Goal: Task Accomplishment & Management: Use online tool/utility

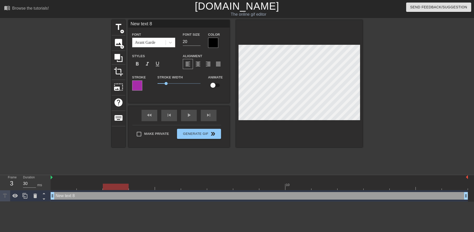
click at [124, 181] on div at bounding box center [116, 183] width 26 height 6
drag, startPoint x: 117, startPoint y: 182, endPoint x: 33, endPoint y: 178, distance: 83.6
click at [33, 178] on div "Frame 1 Duration 30 ms 10 New text 8 drag_handle drag_handle" at bounding box center [237, 188] width 474 height 27
paste textarea "I am Swathi, as a good daughter pleasing my Appa to the fullest. I don't wear c…"
type input "I am Swathi, as a good daughter pleasing my Appa to the fullest. I don't wear c…"
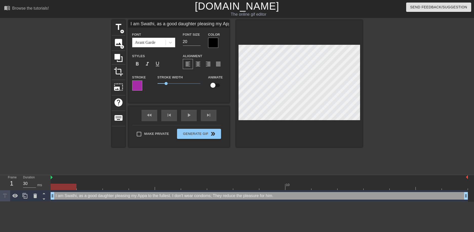
scroll to position [1, 14]
type textarea "I am Swathi, as a good daughter pleasing my Appa to the fullest. I don't wear c…"
drag, startPoint x: 186, startPoint y: 40, endPoint x: 181, endPoint y: 40, distance: 5.1
click at [182, 40] on div "Font Size 20" at bounding box center [191, 39] width 25 height 16
click at [198, 43] on input "19" at bounding box center [192, 42] width 18 height 8
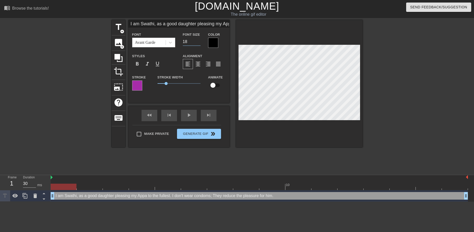
click at [198, 43] on input "18" at bounding box center [192, 42] width 18 height 8
click at [198, 43] on input "17" at bounding box center [192, 42] width 18 height 8
click at [198, 43] on input "16" at bounding box center [192, 42] width 18 height 8
click at [198, 43] on input "15" at bounding box center [192, 42] width 18 height 8
click at [198, 43] on input "14" at bounding box center [192, 42] width 18 height 8
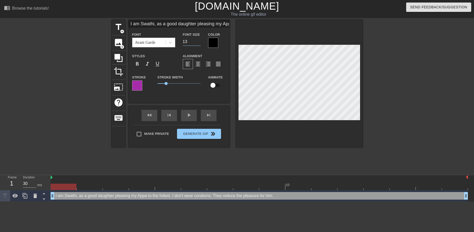
click at [198, 43] on input "13" at bounding box center [192, 42] width 18 height 8
type input "12"
click at [198, 43] on input "12" at bounding box center [192, 42] width 18 height 8
click at [191, 24] on input "I am Swathi, as a good daughter pleasing my Appa to the fullest. I don't wear c…" at bounding box center [178, 24] width 101 height 8
click at [215, 24] on input "I am Swathi, as a good daughter pleasing my Appa to the fullest. I don't wear c…" at bounding box center [178, 24] width 101 height 8
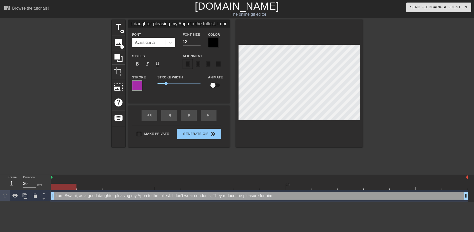
scroll to position [0, 47]
click at [214, 23] on input "I am Swathi, as a good daughter pleasing my Appa to the fullest. I don't wear c…" at bounding box center [178, 24] width 101 height 8
click at [212, 24] on input "I am Swathi, as a good daughter pleasing my Appa to the fullest. I don't wear c…" at bounding box center [178, 24] width 101 height 8
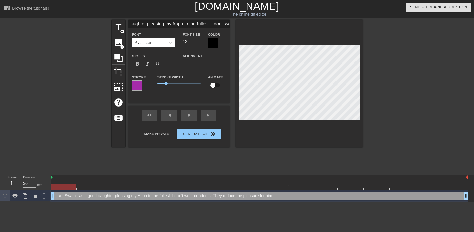
click at [210, 24] on input "I am Swathi, as a good daughter pleasing my Appa to the fullest. I don't wear c…" at bounding box center [178, 24] width 101 height 8
click at [212, 24] on input "I am Swathi, as a good daughter pleasing my Appa to the fullest. I don't wear c…" at bounding box center [178, 24] width 101 height 8
click at [210, 24] on input "I am Swathi, as a good daughter pleasing my Appa to the fullest. I don't wear c…" at bounding box center [178, 24] width 101 height 8
click at [212, 23] on input "I am Swathi, as a good daughter pleasing my Appa to the fullest. I don't wear c…" at bounding box center [178, 24] width 101 height 8
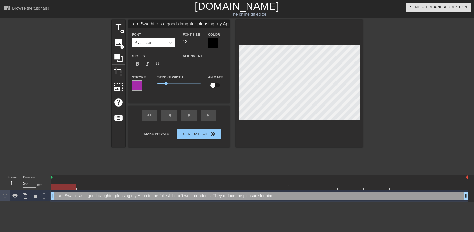
scroll to position [1, 12]
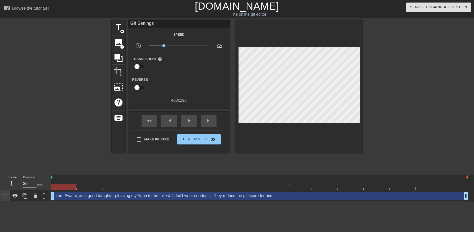
click at [182, 198] on div "I am Swathi, as a good daughter pleasing my Appa to the fullest. I don't wear c…" at bounding box center [259, 196] width 417 height 8
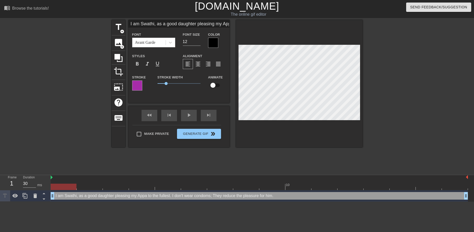
click at [360, 82] on div at bounding box center [299, 83] width 127 height 127
click at [190, 114] on div "fast_rewind skip_previous play_arrow skip_next" at bounding box center [179, 115] width 82 height 19
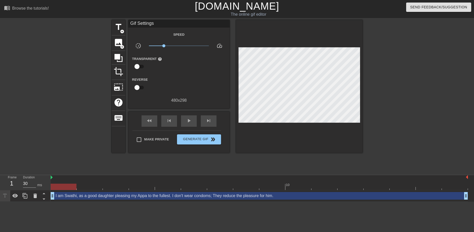
click at [188, 197] on div "I am Swathi, as a good daughter pleasing my Appa to the fullest. I don't wear c…" at bounding box center [259, 196] width 417 height 8
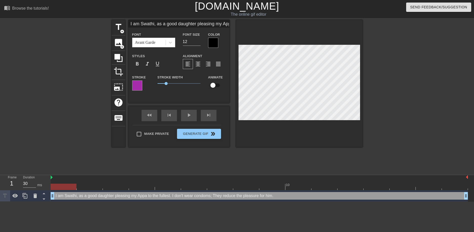
click at [200, 23] on input "I am Swathi, as a good daughter pleasing my Appa to the fullest. I don't wear c…" at bounding box center [178, 24] width 101 height 8
click at [213, 24] on input "I am Swathi, as a good daughter pleasing my Appa to the fullest. I don't wear c…" at bounding box center [178, 24] width 101 height 8
click at [217, 24] on input "I am Swathi, as a good daughter pleasing my Appa to the fullest. I don't wear c…" at bounding box center [178, 24] width 101 height 8
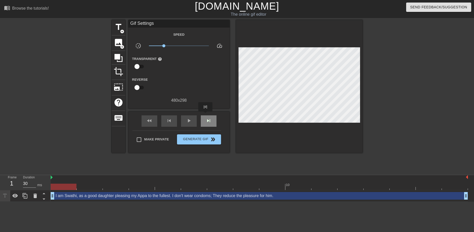
click at [205, 115] on div "skip_next" at bounding box center [209, 120] width 16 height 11
click at [171, 120] on span "skip_previous" at bounding box center [169, 121] width 6 height 6
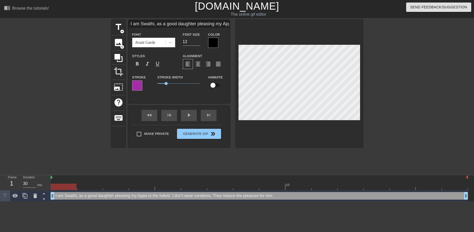
scroll to position [1, 1]
type input "I am Swathi, as a good daughter pleasing my Appa to the fullest. I don't wear c…"
type textarea "I am Swathi, as a good daughter pleasing my Appa to the fullest. I don't wear c…"
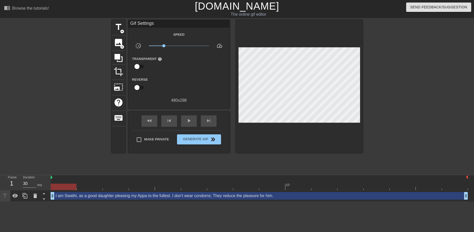
click at [414, 128] on div at bounding box center [406, 96] width 76 height 152
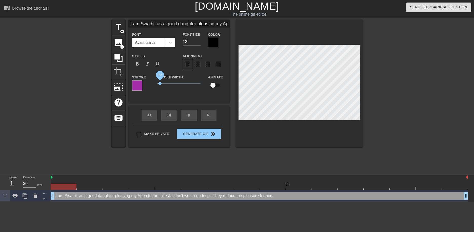
type input "I am Swathi, as a good daughter pleasing my Appa to the fullest. I don't wear c…"
drag, startPoint x: 166, startPoint y: 83, endPoint x: 159, endPoint y: 84, distance: 7.4
click at [159, 84] on span "0.2" at bounding box center [158, 83] width 3 height 3
click at [217, 86] on input "checkbox" at bounding box center [212, 85] width 29 height 10
checkbox input "true"
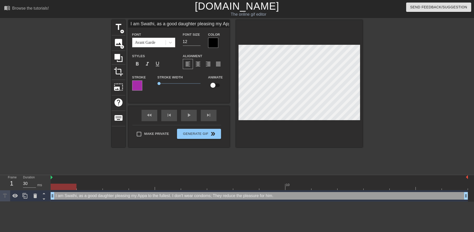
type input "I am Swathi, as a good daughter pleasing my Appa to the fullest. I don't wear c…"
click at [217, 86] on input "checkbox" at bounding box center [217, 85] width 29 height 10
checkbox input "false"
drag, startPoint x: 192, startPoint y: 39, endPoint x: 181, endPoint y: 41, distance: 11.2
click at [181, 41] on div "Font Size 12" at bounding box center [191, 39] width 25 height 16
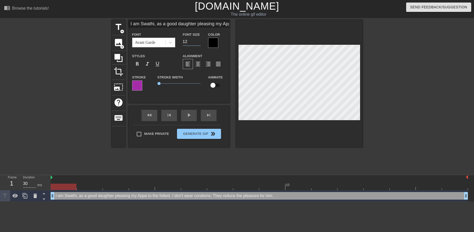
type input "I am Swathi, as a good daughter pleasing my Appa to the fullest. I don't wear c…"
type input "13"
click at [197, 40] on input "13" at bounding box center [192, 42] width 18 height 8
type input "I am Swathi, as a good daughter pleasing my Appa to the fullest. I don't wear c…"
type input "14"
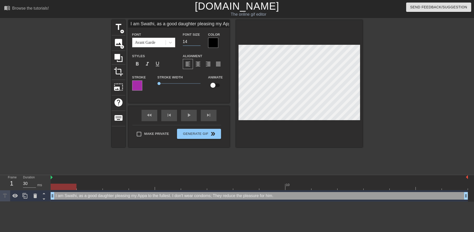
click at [197, 40] on input "14" at bounding box center [192, 42] width 18 height 8
drag, startPoint x: 192, startPoint y: 42, endPoint x: 196, endPoint y: 42, distance: 4.6
click at [192, 42] on input "14" at bounding box center [192, 42] width 18 height 8
type input "I am Swathi, as a good daughter pleasing my Appa to the fullest. I don't wear c…"
type input "15"
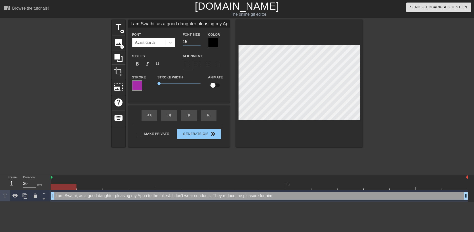
click at [198, 40] on input "15" at bounding box center [192, 42] width 18 height 8
type input "I am Swathi, as a good daughter pleasing my Appa to the fullest. I don't wear c…"
type input "14"
click at [199, 42] on input "14" at bounding box center [192, 42] width 18 height 8
type input "I am Swathi, as a good daughter pleasing my Appa to the fullest. I don't wear c…"
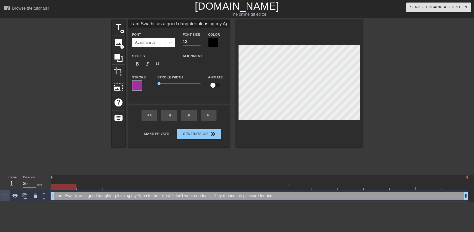
type input "13"
click at [199, 42] on input "13" at bounding box center [192, 42] width 18 height 8
type input "I am Swathi, as a good daughter pleasing my Appa to the fullest. I don't wear c…"
type input "14"
click at [198, 39] on input "14" at bounding box center [192, 42] width 18 height 8
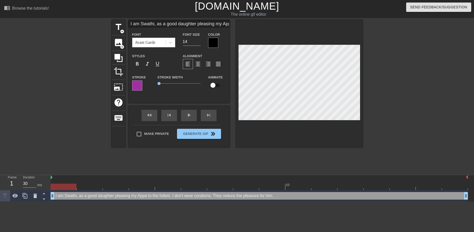
click at [390, 91] on div at bounding box center [406, 96] width 76 height 152
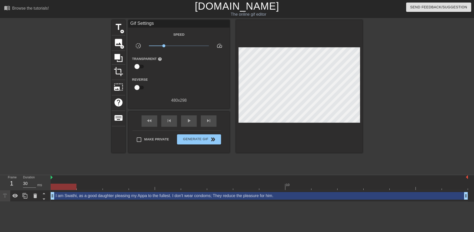
click at [117, 193] on div "I am Swathi, as a good daughter pleasing my Appa to the fullest. I don't wear c…" at bounding box center [259, 196] width 417 height 8
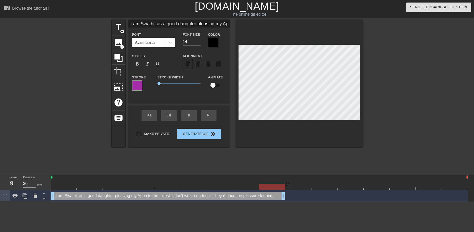
drag, startPoint x: 467, startPoint y: 196, endPoint x: 291, endPoint y: 201, distance: 175.4
click at [291, 201] on div "I am Swathi, as a good daughter pleasing my Appa to the fullest. I don't wear c…" at bounding box center [259, 195] width 417 height 11
drag, startPoint x: 269, startPoint y: 188, endPoint x: 53, endPoint y: 194, distance: 215.9
click at [55, 194] on div "10 I am Swathi, as a good daughter pleasing my Appa to the fullest. I don't wea…" at bounding box center [262, 188] width 423 height 27
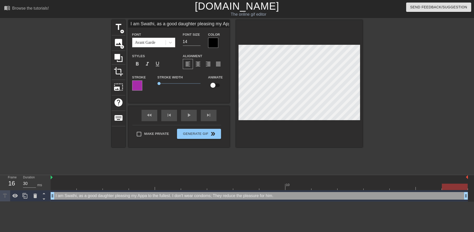
drag, startPoint x: 284, startPoint y: 196, endPoint x: 473, endPoint y: 193, distance: 188.8
click at [473, 193] on div "I am Swathi, as a good daughter pleasing my Appa to the fullest. I don't wear c…" at bounding box center [262, 195] width 423 height 11
click at [90, 183] on div at bounding box center [90, 183] width 26 height 6
click at [271, 195] on div "I am Swathi, as a good daughter pleasing my Appa to the fullest. I don't wear c…" at bounding box center [259, 196] width 417 height 8
click at [73, 186] on div at bounding box center [259, 187] width 417 height 6
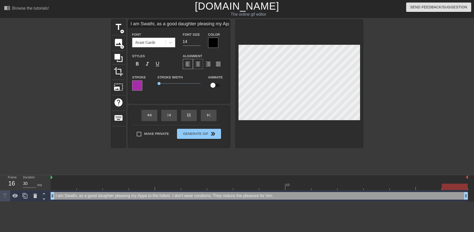
click at [201, 65] on div "format_align_center" at bounding box center [198, 64] width 10 height 10
click at [206, 26] on input "I am Swathi, as a good daughter pleasing my Appa to the fullest. I don't wear c…" at bounding box center [178, 24] width 101 height 8
drag, startPoint x: 193, startPoint y: 24, endPoint x: 200, endPoint y: 24, distance: 6.3
click at [193, 24] on input "I am Swathi, as a good daughter pleasing my Appa to the fullest. I don't wear c…" at bounding box center [178, 24] width 101 height 8
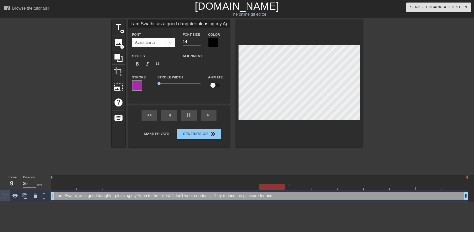
scroll to position [1, 1]
type input "I am Swathi, as a good daughter pleasing my Appa to the fullest. I don't wear c…"
type textarea "I am Swathi, as a good daughter pleasing my Appa to the fullest. I don't wear c…"
type input "I am Swathi, as a good daughter pleasing my Appa to the fullest. I don't wear c…"
type textarea "I am Swathi, as a good daughter pleasing my Appa to the fullest. I don't wear c…"
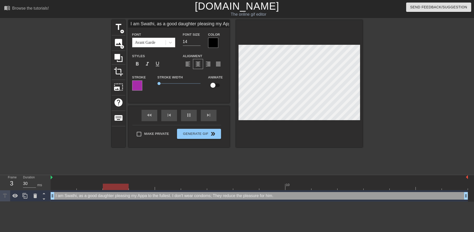
scroll to position [1, 1]
type input "I am Swathi, as a good daughter pleasing my Appa to the fullest. I don't wear c…"
type textarea "I am Swathi, as a good daughter pleasing my Appa to the fullest. I don't wear c…"
click at [201, 26] on input "I am Swathi, as a good daughter pleasing my Appa to the fullest. I don't wear c…" at bounding box center [178, 24] width 101 height 8
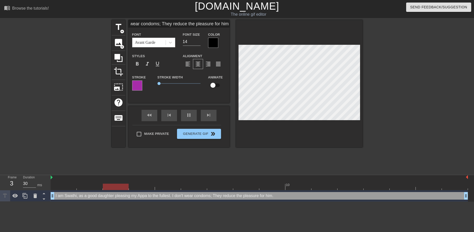
click at [169, 23] on input "I am Swathi, as a good daughter pleasing my Appa to the fullest. I don't wear c…" at bounding box center [178, 24] width 101 height 8
click at [194, 31] on div "I am Swathi, as a good daughter pleasing my Appa to the fullest. I don't wear c…" at bounding box center [178, 57] width 101 height 75
click at [166, 21] on input "I am Swathi, as a good daughter pleasing my Appa to the fullest. I don't wear c…" at bounding box center [178, 24] width 101 height 8
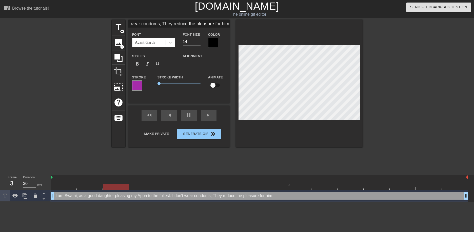
scroll to position [0, 147]
click at [222, 24] on input "I am Swathi, as a good daughter pleasing my Appa to the fullest. I don't wear c…" at bounding box center [178, 24] width 101 height 8
click at [172, 21] on input "I am Swathi, as a good daughter pleasing my Appa to the fullest. I don't wear c…" at bounding box center [178, 24] width 101 height 8
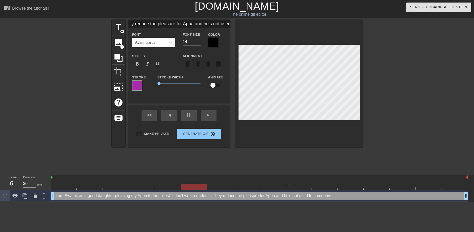
scroll to position [0, 183]
click at [205, 23] on input "I am Swathi, as a good daughter pleasing my Appa to the fullest. I don't wear c…" at bounding box center [178, 24] width 101 height 8
type input "I am Swathi, as a good daughter pleasing my Appa to the fullest. I don't wear c…"
click at [335, 44] on div at bounding box center [299, 83] width 127 height 127
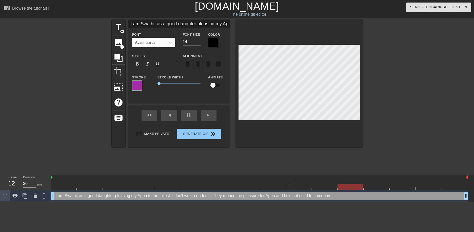
click at [140, 84] on div at bounding box center [137, 85] width 10 height 10
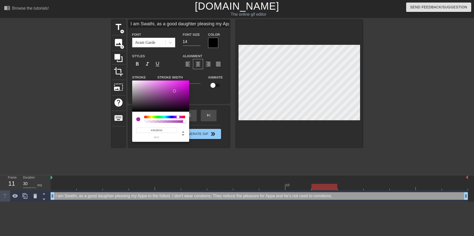
type input "166"
type input "1"
drag, startPoint x: 175, startPoint y: 122, endPoint x: 202, endPoint y: 121, distance: 27.4
click at [202, 121] on div "166 r 43 g 169 b 1 a" at bounding box center [237, 118] width 474 height 236
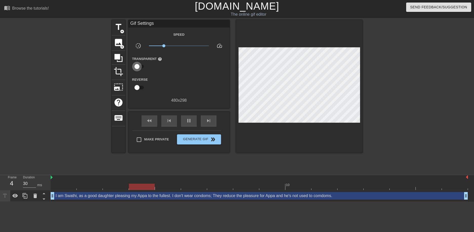
click at [141, 68] on input "checkbox" at bounding box center [136, 67] width 29 height 10
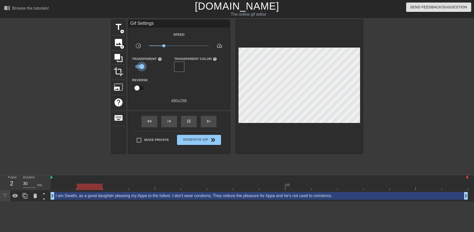
click at [141, 66] on input "checkbox" at bounding box center [141, 67] width 29 height 10
checkbox input "false"
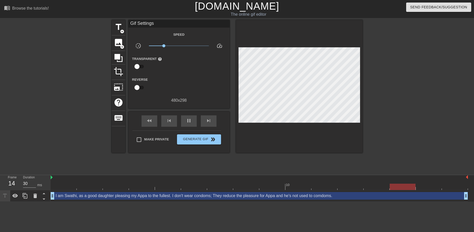
click at [143, 196] on div "I am Swathi, as a good daughter pleasing my Appa to the fullest. I don't wear c…" at bounding box center [259, 196] width 417 height 8
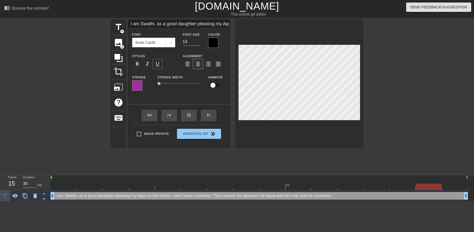
click at [158, 64] on span "format_underline" at bounding box center [157, 64] width 6 height 6
click at [213, 41] on div at bounding box center [213, 43] width 10 height 10
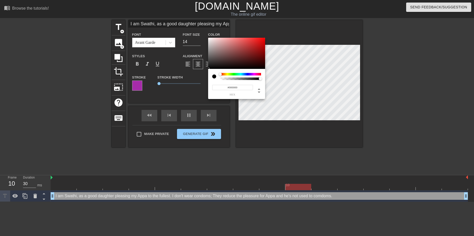
type input "0"
type input "1"
drag, startPoint x: 260, startPoint y: 79, endPoint x: 266, endPoint y: 76, distance: 7.0
click at [266, 76] on div "0 r 0 g 0 b 1 a" at bounding box center [237, 118] width 474 height 236
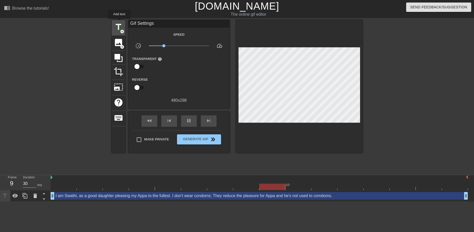
click at [119, 22] on span "title" at bounding box center [119, 27] width 10 height 10
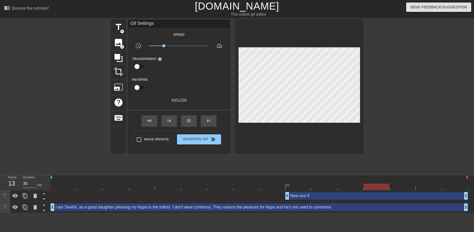
click at [314, 198] on div "New text 9 drag_handle drag_handle" at bounding box center [376, 196] width 182 height 8
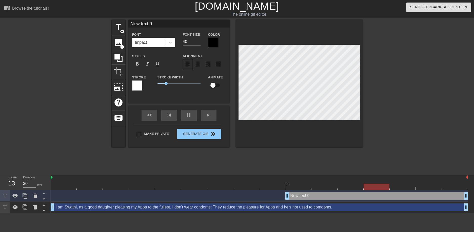
click at [306, 197] on div "New text 9 drag_handle drag_handle" at bounding box center [376, 196] width 182 height 8
click at [35, 194] on icon at bounding box center [35, 196] width 4 height 5
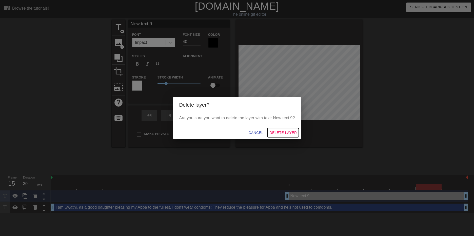
click at [279, 132] on span "Delete Layer" at bounding box center [282, 133] width 27 height 6
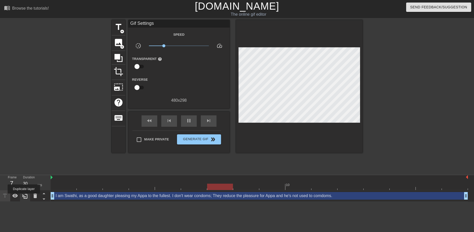
click at [24, 197] on icon at bounding box center [25, 196] width 5 height 6
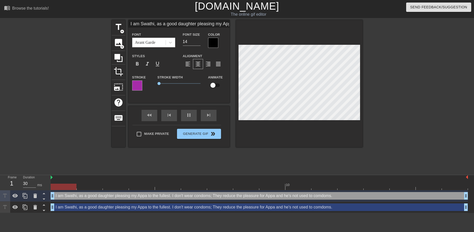
scroll to position [1, 8]
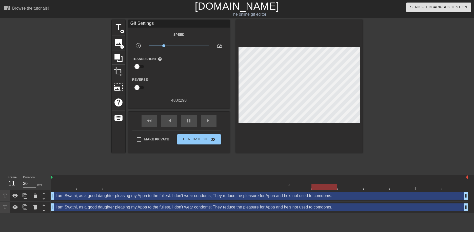
drag, startPoint x: 411, startPoint y: 118, endPoint x: 390, endPoint y: 90, distance: 35.0
click at [412, 117] on div at bounding box center [406, 96] width 76 height 152
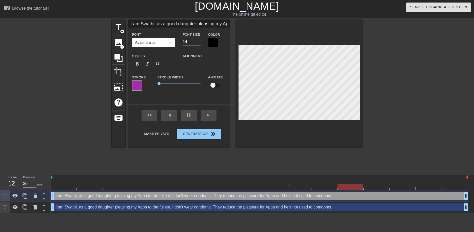
drag, startPoint x: 207, startPoint y: 162, endPoint x: 148, endPoint y: 163, distance: 59.2
click at [207, 162] on div "title add_circle image add_circle crop photo_size_select_large help keyboard I …" at bounding box center [237, 96] width 251 height 152
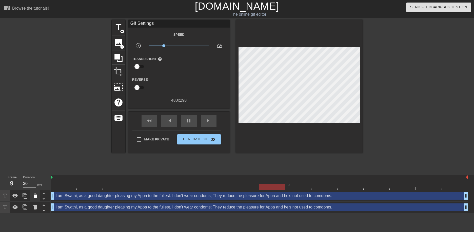
click at [33, 194] on icon at bounding box center [35, 196] width 6 height 6
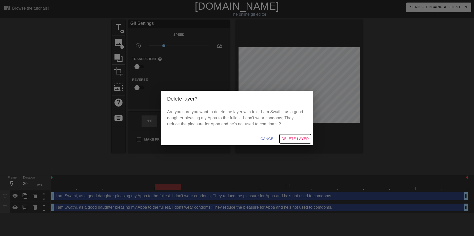
click at [294, 137] on span "Delete Layer" at bounding box center [294, 139] width 27 height 6
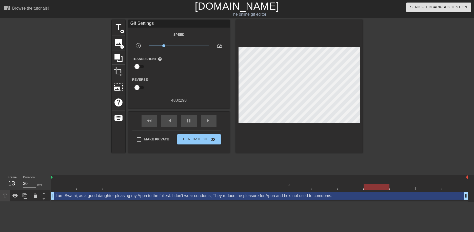
click at [219, 197] on div "I am Swathi, as a good daughter pleasing my Appa to the fullest. I don't wear c…" at bounding box center [259, 196] width 417 height 8
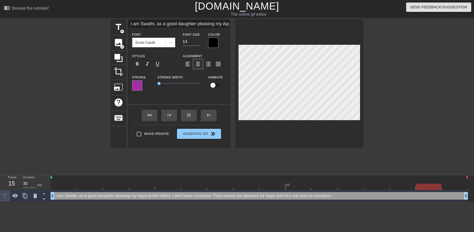
click at [219, 197] on div "I am Swathi, as a good daughter pleasing my Appa to the fullest. I don't wear c…" at bounding box center [259, 196] width 417 height 8
click at [215, 197] on div "I am Swathi, as a good daughter pleasing my Appa to the fullest. I don't wear c…" at bounding box center [259, 196] width 417 height 8
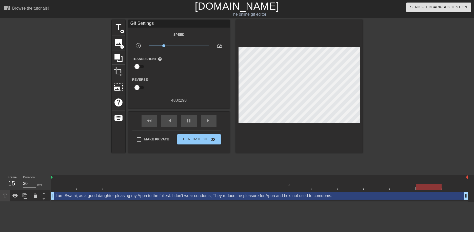
click at [307, 202] on html "menu_book Browse the tutorials! [DOMAIN_NAME] The online gif editor Send Feedba…" at bounding box center [237, 101] width 474 height 202
click at [246, 198] on div "I am Swathi, as a good daughter pleasing my Appa to the fullest. I don't wear c…" at bounding box center [259, 196] width 417 height 8
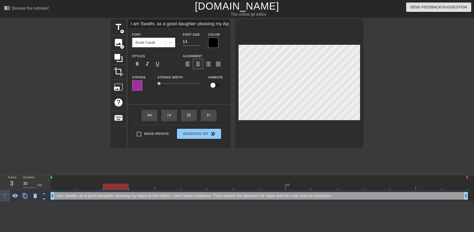
drag, startPoint x: 194, startPoint y: 24, endPoint x: 195, endPoint y: 27, distance: 2.9
click at [194, 24] on input "I am Swathi, as a good daughter pleasing my Appa to the fullest. I don't wear c…" at bounding box center [178, 24] width 101 height 8
type input "I am Swathi, as a good daughter pleasing my Appa to the fullest. I don't wear c…"
type textarea "I am Swathi, as a good daughter pleasing my Appa to the fullest. I don't wear c…"
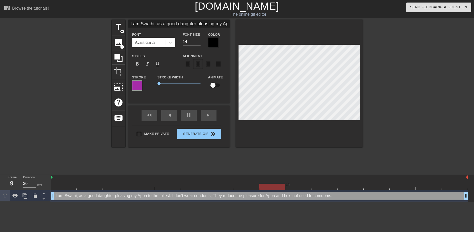
scroll to position [1, 1]
click at [382, 74] on div at bounding box center [406, 96] width 76 height 152
type input "I am Swathi, as a good daughter pleasing my Appa to the fullest. I don't wear c…"
type textarea "I am Swathi, as a good daughter pleasing my Appa to the fullest. I don't wear c…"
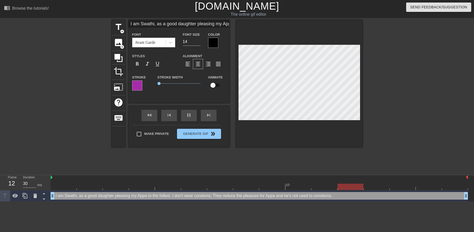
scroll to position [1, 1]
click at [389, 68] on div at bounding box center [406, 96] width 76 height 152
type input "I am Swathi, as a good daughter pleasing my Appa to the fullest. I don't wear c…"
type textarea "I am Swathi, as a good daughter pleasing my Appa to the fullest. I don't wear c…"
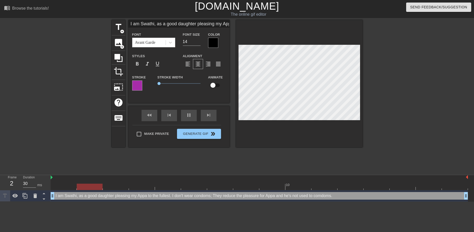
scroll to position [1, 1]
type input "I am Swathi, as a good daughter pleasing my Appa to the fullest.I don't wear co…"
type textarea "I am Swathi, as a good daughter pleasing my Appa to the fullest. I don't wear c…"
drag, startPoint x: 379, startPoint y: 72, endPoint x: 382, endPoint y: 74, distance: 3.4
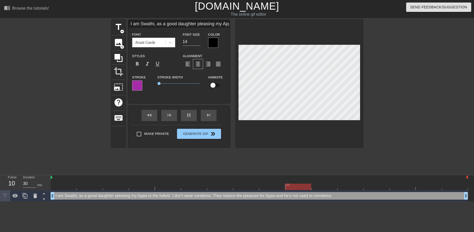
click at [382, 74] on div at bounding box center [406, 96] width 76 height 152
click at [360, 49] on div at bounding box center [299, 83] width 127 height 127
click at [379, 68] on div at bounding box center [406, 96] width 76 height 152
drag, startPoint x: 160, startPoint y: 83, endPoint x: 145, endPoint y: 81, distance: 15.0
click at [145, 81] on div "Stroke Stroke Width 0 Animate" at bounding box center [178, 84] width 101 height 21
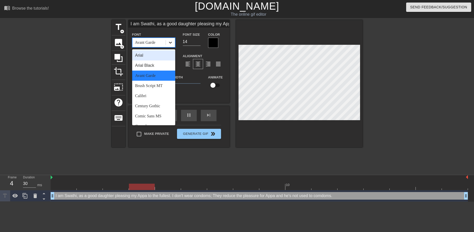
click at [171, 41] on icon at bounding box center [170, 42] width 5 height 5
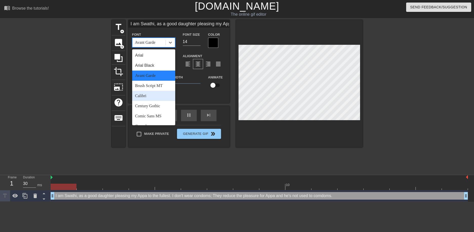
click at [147, 96] on div "Calibri" at bounding box center [153, 96] width 43 height 10
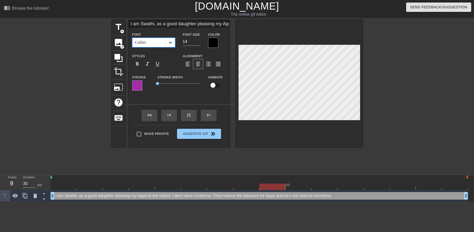
click at [173, 43] on div at bounding box center [170, 42] width 9 height 9
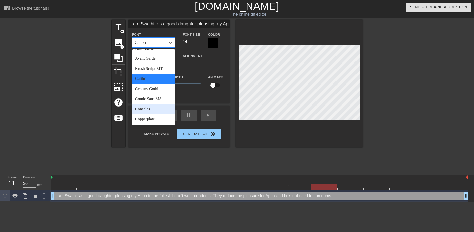
scroll to position [25, 0]
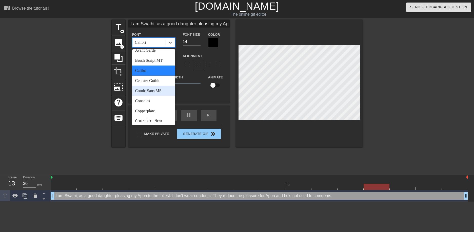
click at [152, 88] on div "Comic Sans MS" at bounding box center [153, 91] width 43 height 10
type input "I am Swathi, as a good daughter pleasing my Appa to the fullest.I don't wear co…"
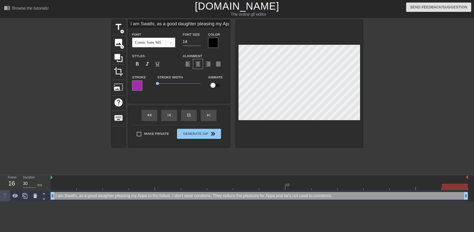
scroll to position [1, 3]
type input "I am Swathi, as a good daughter pleasing my Appa to the fullest.I don't wear co…"
type input "15"
click at [199, 40] on input "15" at bounding box center [192, 42] width 18 height 8
type input "I am Swathi, as a good daughter pleasing my Appa to the fullest.I don't wear co…"
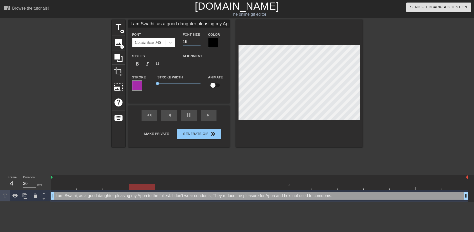
type input "16"
click at [199, 40] on input "16" at bounding box center [192, 42] width 18 height 8
type input "I am Swathi, as a good daughter pleasing my Appa to the fullest.I don't wear co…"
type input "15"
click at [198, 43] on input "15" at bounding box center [192, 42] width 18 height 8
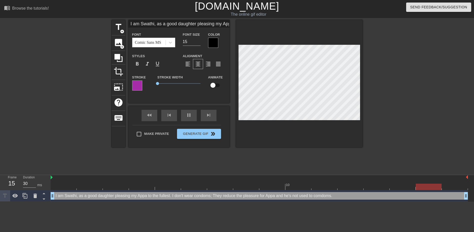
scroll to position [1, 1]
click at [188, 63] on span "format_align_left" at bounding box center [188, 64] width 6 height 6
click at [199, 63] on span "format_align_center" at bounding box center [198, 64] width 6 height 6
click at [388, 90] on div at bounding box center [406, 96] width 76 height 152
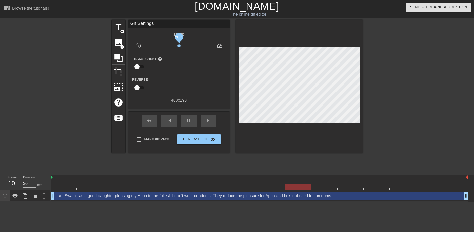
drag, startPoint x: 166, startPoint y: 45, endPoint x: 179, endPoint y: 47, distance: 12.6
click at [179, 47] on span "x1.01" at bounding box center [178, 45] width 3 height 3
click at [120, 56] on icon at bounding box center [119, 58] width 10 height 10
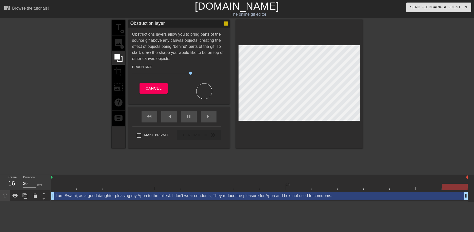
click at [203, 90] on div at bounding box center [204, 91] width 16 height 16
drag, startPoint x: 196, startPoint y: 90, endPoint x: 191, endPoint y: 90, distance: 4.3
click at [192, 90] on div at bounding box center [204, 92] width 51 height 14
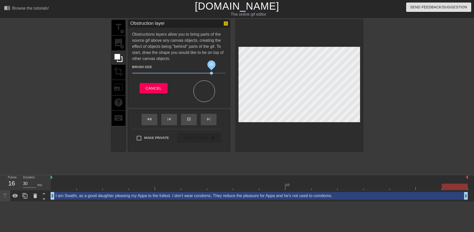
drag, startPoint x: 189, startPoint y: 74, endPoint x: 212, endPoint y: 74, distance: 22.5
click at [212, 74] on span "85" at bounding box center [211, 73] width 3 height 3
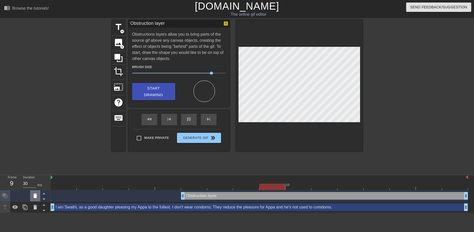
click at [34, 196] on icon at bounding box center [35, 196] width 4 height 5
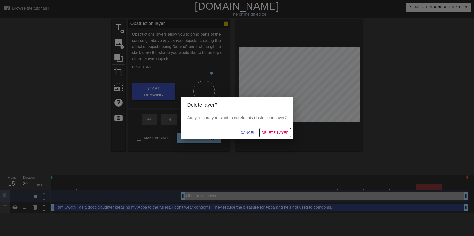
click at [275, 132] on span "Delete Layer" at bounding box center [274, 133] width 27 height 6
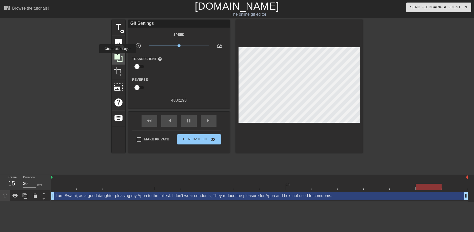
click at [117, 57] on icon at bounding box center [118, 58] width 8 height 8
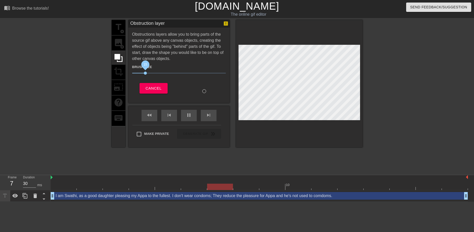
drag, startPoint x: 211, startPoint y: 73, endPoint x: 145, endPoint y: 74, distance: 65.5
click at [145, 74] on span "15" at bounding box center [145, 73] width 3 height 3
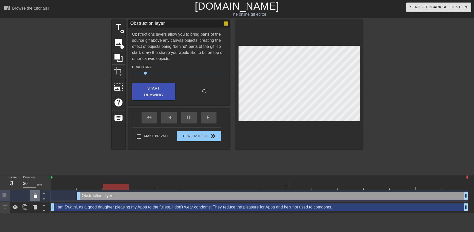
click at [35, 197] on icon at bounding box center [35, 196] width 4 height 5
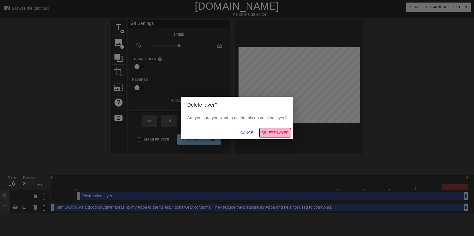
click at [271, 133] on span "Delete Layer" at bounding box center [274, 133] width 27 height 6
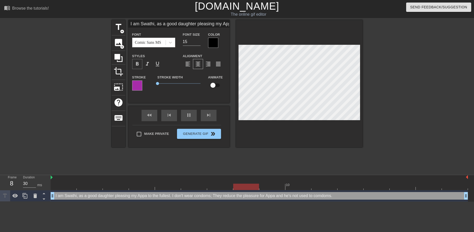
click at [139, 61] on span "format_bold" at bounding box center [137, 64] width 6 height 6
click at [148, 65] on span "format_italic" at bounding box center [147, 64] width 6 height 6
click at [156, 64] on span "format_underline" at bounding box center [157, 64] width 6 height 6
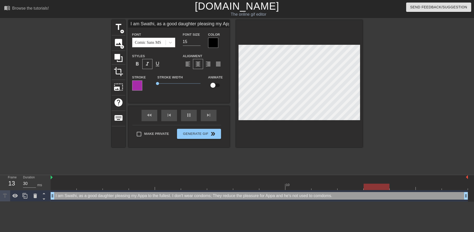
click at [209, 85] on input "checkbox" at bounding box center [212, 85] width 29 height 10
checkbox input "true"
type input "I am Swathi, as a good daughter pleasing my Appa to the fullest.I don't wear co…"
click at [214, 85] on input "checkbox" at bounding box center [217, 85] width 29 height 10
checkbox input "false"
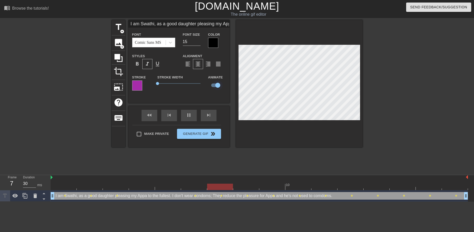
type input "I am Swathi, as a good daughter pleasing my Appa to the fullest.I don't wear co…"
click at [214, 85] on input "checkbox" at bounding box center [212, 85] width 29 height 10
checkbox input "true"
type input "I am Swathi, as a good daughter pleasing my Appa to the fullest.I don't wear co…"
click at [213, 85] on input "checkbox" at bounding box center [217, 85] width 29 height 10
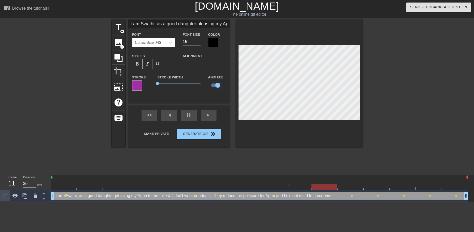
checkbox input "false"
type input "I am Swathi, as a good daughter pleasing my Appa to the fullest.I don't wear co…"
click at [213, 87] on input "checkbox" at bounding box center [212, 85] width 29 height 10
checkbox input "true"
type input "I am Swathi, as a good daughter pleasing my Appa to the fullest.I don't wear co…"
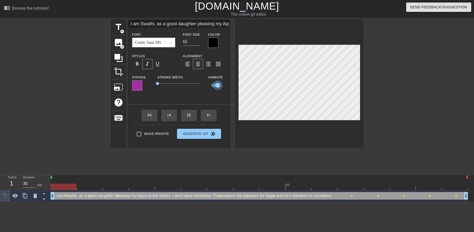
click at [215, 85] on input "checkbox" at bounding box center [217, 85] width 29 height 10
checkbox input "false"
type input "I am Swathi, as a good daughter pleasing my Appa to the fullest.I don't wear co…"
click at [377, 62] on div at bounding box center [406, 96] width 76 height 152
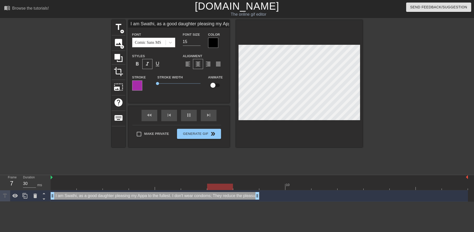
drag, startPoint x: 465, startPoint y: 198, endPoint x: 270, endPoint y: 198, distance: 195.6
click at [270, 198] on div "I am Swathi, as a good daughter pleasing my Appa to the fullest. I don't wear c…" at bounding box center [259, 196] width 417 height 8
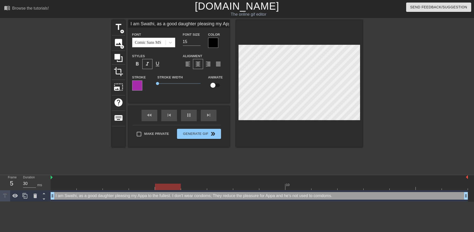
drag, startPoint x: 287, startPoint y: 197, endPoint x: 470, endPoint y: 197, distance: 182.9
click at [470, 197] on div "I am Swathi, as a good daughter pleasing my Appa to the fullest. I don't wear c…" at bounding box center [262, 195] width 423 height 11
click at [140, 135] on input "Make Private" at bounding box center [139, 134] width 11 height 11
checkbox input "true"
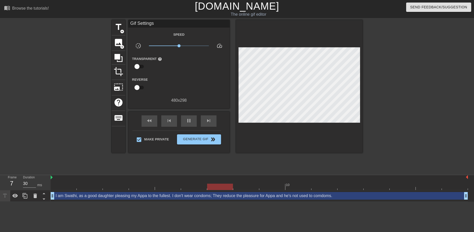
click at [82, 78] on div at bounding box center [68, 96] width 76 height 152
click at [423, 102] on div at bounding box center [406, 96] width 76 height 152
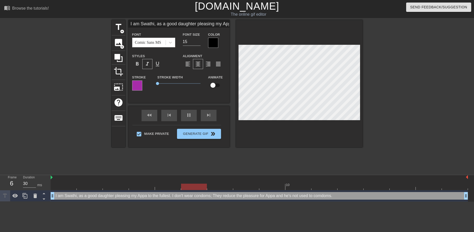
scroll to position [1, 1]
type input "I am Swathi, as a good daughter pleasing my Appa to the fullest.I don't wear co…"
type textarea "I am Swathi, as a good daughter pleasing my Appa to the fullest. I don't wear c…"
type input "I am Swathi, as a good daughter pleasing my Appa to the fullest.Idon't wear con…"
type textarea "I am Swathi, as a good daughter pleasing my Appa to the fullest. Idon't wear co…"
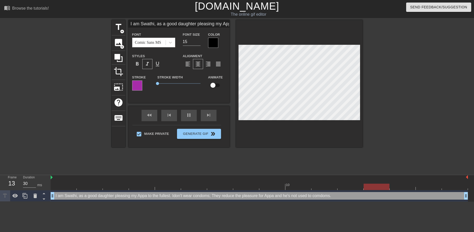
type input "I am Swathi, as a good daughter pleasing my Appa to the fullest.I don't wear co…"
type textarea "I am Swathi, as a good daughter pleasing my Appa to the fullest. I don't wear c…"
type input "I am Swathi, as a good daughter pleasing my Appa to the fullest. don't wear con…"
type textarea "I am Swathi, as a good daughter pleasing my Appa to the fullest. don't wear con…"
type input "I am Swathi, as a good daughter pleasing my Appa to the fullest.H don't wear co…"
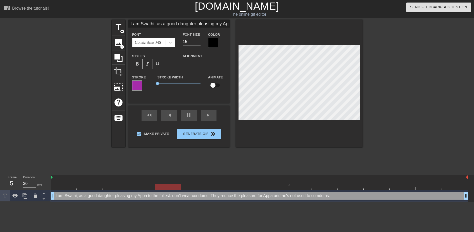
type textarea "I am Swathi, as a good daughter pleasing my Appa to the fullest. H don't wear c…"
type input "I am Swathi, as a good daughter pleasing my Appa to the fullest.He don't wear c…"
type textarea "I am Swathi, as a good daughter pleasing my Appa to the fullest. He don't wear …"
type input "I am Swathi, as a good daughter pleasing my Appa to the fullest.He don't wear c…"
type textarea "I am Swathi, as a good daughter pleasing my Appa to the fullest. He don't wear …"
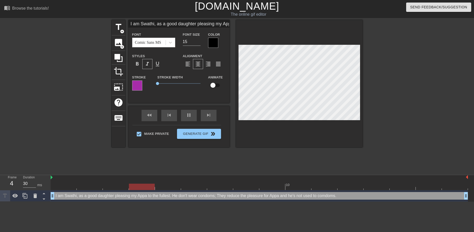
type input "I am Swathi, as a good daughter pleasing my Appa to the fullest.He don' wear co…"
type textarea "I am Swathi, as a good daughter pleasing my Appa to the fullest. He don' wear c…"
type input "I am Swathi, as a good daughter pleasing my Appa to the fullest.He don wear con…"
type textarea "I am Swathi, as a good daughter pleasing my Appa to the fullest. He don wear co…"
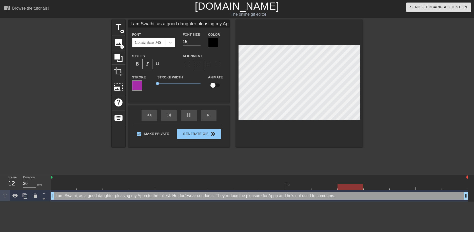
type input "I am Swathi, as a good daughter pleasing my Appa to the fullest.He do wear cond…"
type textarea "I am Swathi, as a good daughter pleasing my Appa to the fullest. He do wear con…"
type input "I am Swathi, as a good daughter pleasing my Appa to the fullest.He d wear condo…"
type textarea "I am Swathi, as a good daughter pleasing my Appa to the fullest. He d wear cond…"
type input "I am Swathi, as a good daughter pleasing my Appa to the fullest.He wear condoms…"
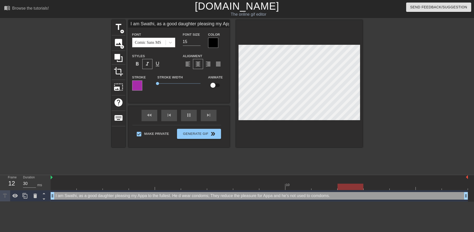
type textarea "I am Swathi, as a good daughter pleasing my Appa to the fullest. He wear condom…"
type input "I am Swathi, as a good daughter pleasing my Appa to the fullest.He wear condoms…"
type textarea "I am Swathi, as a good daughter pleasing my Appa to the fullest. He wear condom…"
type input "I am Swathi, as a good daughter pleasing my Appa to the fullest.He d wear condo…"
type textarea "I am Swathi, as a good daughter pleasing my Appa to the fullest. He d wear cond…"
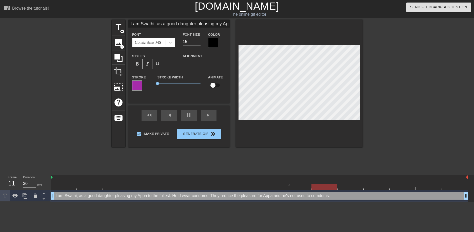
type input "I am Swathi, as a good daughter pleasing my Appa to the fullest.He do wear cond…"
type textarea "I am Swathi, as a good daughter pleasing my Appa to the fullest. He do wear con…"
type input "I am Swathi, as a good daughter pleasing my Appa to the fullest.He doe wear con…"
type textarea "I am Swathi, as a good daughter pleasing my Appa to the fullest. He doe wear co…"
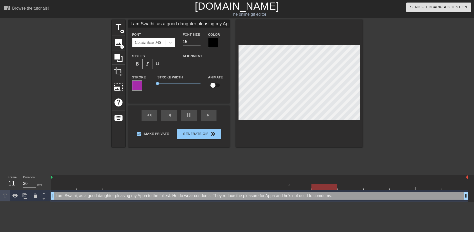
type input "I am Swathi, as a good daughter pleasing my Appa to the fullest.He does wear co…"
type textarea "I am Swathi, as a good daughter pleasing my Appa to the fullest. He does wear c…"
type input "I am Swathi, as a good daughter pleasing my Appa to the fullest.He doesn wear c…"
type textarea "I am Swathi, as a good daughter pleasing my Appa to the fullest. He doesn wear …"
type input "I am Swathi, as a good daughter pleasing my Appa to the fullest.He doesnt wear …"
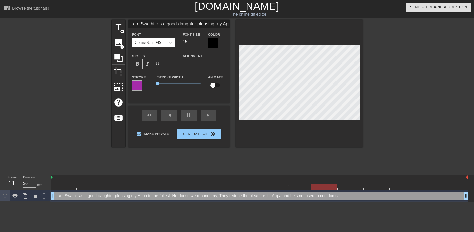
type textarea "I am Swathi, as a good daughter pleasing my Appa to the fullest. He doesnt wear…"
type input "I am Swathi, as a good daughter pleasing my Appa to the fullest.He doesn't wear…"
type textarea "I am Swathi, as a good daughter pleasing my Appa to the fullest. He doesn't wea…"
click at [416, 76] on div at bounding box center [406, 96] width 76 height 152
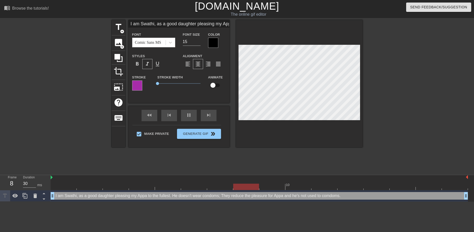
click at [412, 85] on div at bounding box center [406, 96] width 76 height 152
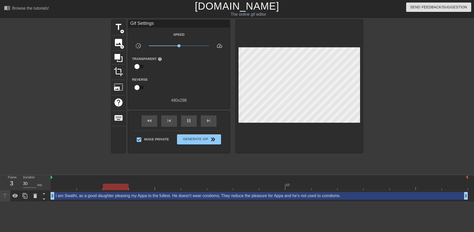
click at [402, 72] on div at bounding box center [406, 96] width 76 height 152
click at [121, 45] on span "add_circle" at bounding box center [122, 47] width 4 height 4
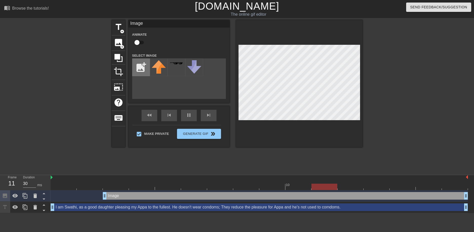
click at [141, 66] on input "file" at bounding box center [140, 67] width 17 height 17
type input "C:\fakepath\IMG-20190928-WA0011.jpg"
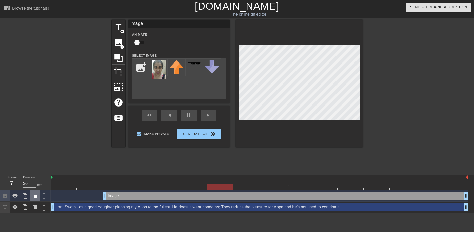
click at [37, 196] on icon at bounding box center [35, 196] width 6 height 6
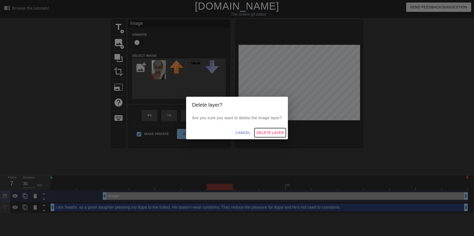
click at [270, 133] on span "Delete Layer" at bounding box center [269, 133] width 27 height 6
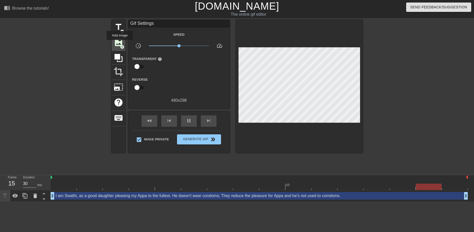
click at [120, 44] on span "image" at bounding box center [119, 43] width 10 height 10
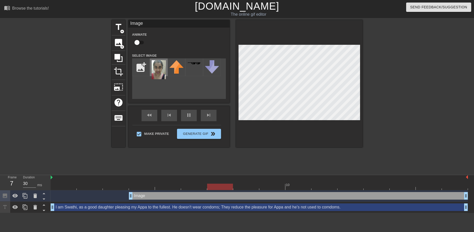
click at [157, 69] on img at bounding box center [159, 69] width 14 height 19
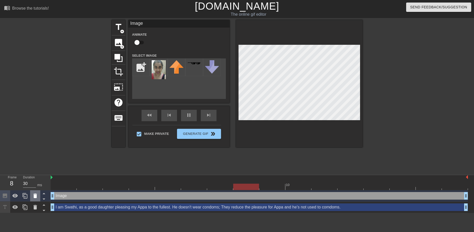
drag, startPoint x: 130, startPoint y: 196, endPoint x: 38, endPoint y: 196, distance: 91.8
click at [38, 196] on div "Frame 8 Duration 30 ms 10 Image drag_handle drag_handle I am Swathi, as a good …" at bounding box center [237, 194] width 474 height 38
click at [326, 160] on div "title add_circle image add_circle crop photo_size_select_large help keyboard Im…" at bounding box center [237, 96] width 251 height 152
click at [404, 112] on div at bounding box center [406, 96] width 76 height 152
click at [403, 116] on div at bounding box center [406, 96] width 76 height 152
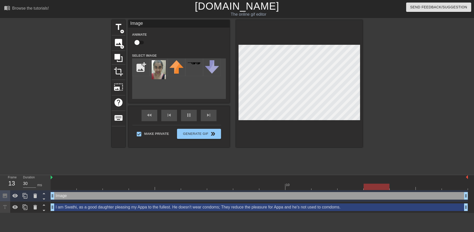
click at [393, 117] on div at bounding box center [406, 96] width 76 height 152
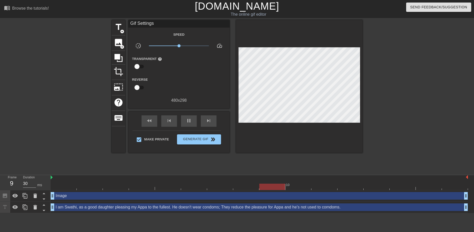
click at [407, 128] on div at bounding box center [406, 96] width 76 height 152
click at [403, 117] on div at bounding box center [406, 96] width 76 height 152
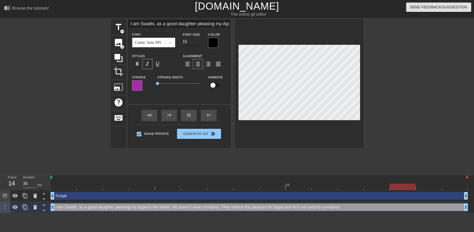
click at [186, 41] on input "15" at bounding box center [192, 42] width 18 height 8
type input "I am Swathi, as a good daughter pleasing my Appa to the fullest.He doesn't wear…"
type input "16"
click at [199, 40] on input "16" at bounding box center [192, 42] width 18 height 8
type input "I am Swathi, as a good daughter pleasing my Appa to the fullest.He doesn't wear…"
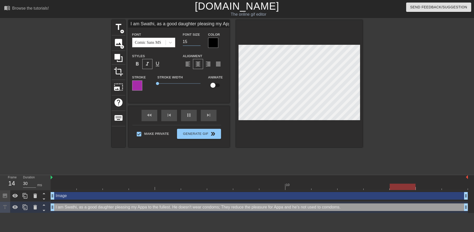
type input "15"
click at [198, 43] on input "15" at bounding box center [192, 42] width 18 height 8
click at [423, 86] on div at bounding box center [406, 96] width 76 height 152
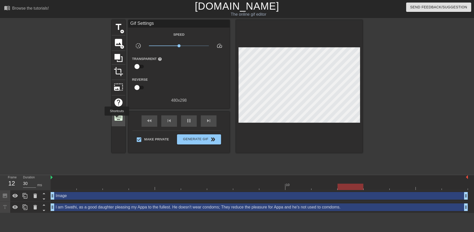
click at [117, 119] on span "keyboard" at bounding box center [119, 118] width 10 height 10
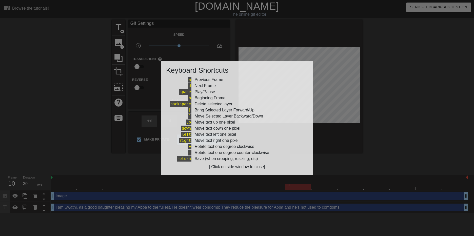
click at [112, 159] on div at bounding box center [237, 118] width 474 height 236
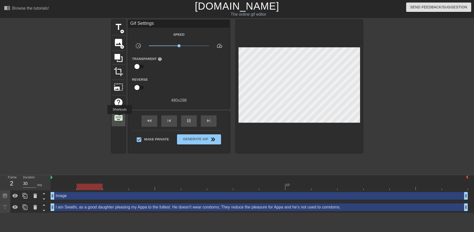
click at [119, 118] on span "keyboard" at bounding box center [119, 118] width 10 height 10
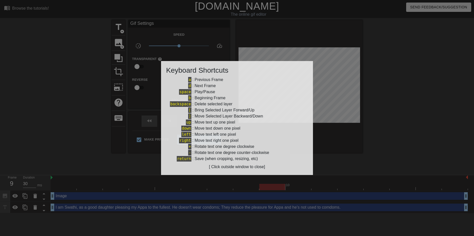
click at [97, 149] on div at bounding box center [237, 118] width 474 height 236
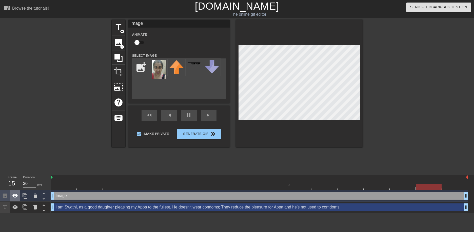
click at [18, 195] on icon at bounding box center [15, 196] width 6 height 6
click at [403, 137] on div at bounding box center [406, 96] width 76 height 152
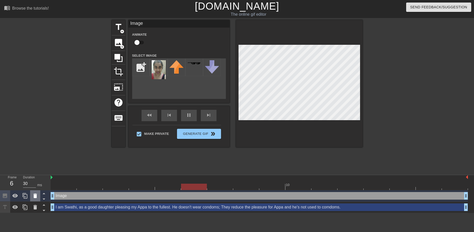
click at [33, 195] on icon at bounding box center [35, 196] width 4 height 5
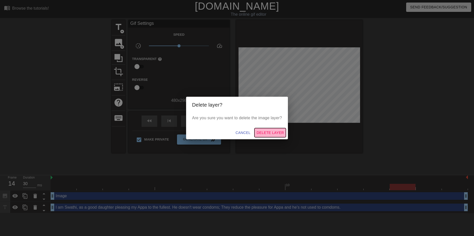
click at [266, 132] on span "Delete Layer" at bounding box center [269, 133] width 27 height 6
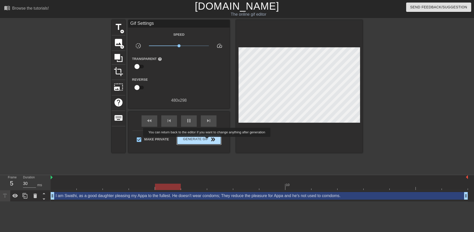
click at [207, 140] on span "Generate Gif double_arrow" at bounding box center [199, 139] width 40 height 6
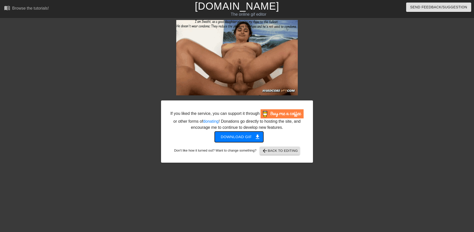
click at [257, 136] on span "get_app" at bounding box center [257, 137] width 6 height 6
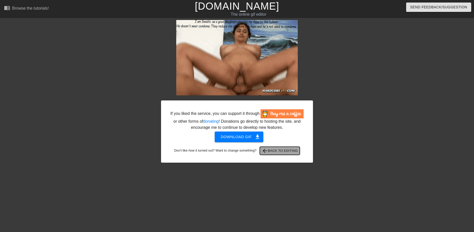
click at [288, 151] on span "arrow_back Back to Editing" at bounding box center [280, 151] width 36 height 6
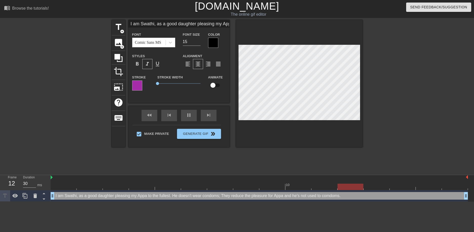
click at [214, 41] on div at bounding box center [213, 43] width 10 height 10
click at [137, 83] on div at bounding box center [137, 85] width 10 height 10
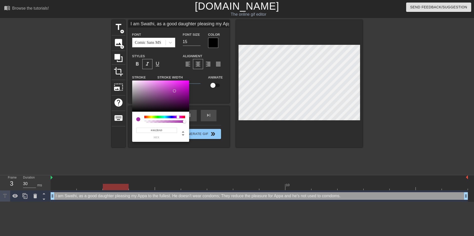
type input "I am Swathi, as a good daughter pleasing my Appa to the fullest.He doesn't wear…"
type input "166"
type input "I am Swathi, as a good daughter pleasing my Appa to the fullest.He doesn't wear…"
type input "0.95"
type input "I am Swathi, as a good daughter pleasing my Appa to the fullest.He doesn't wear…"
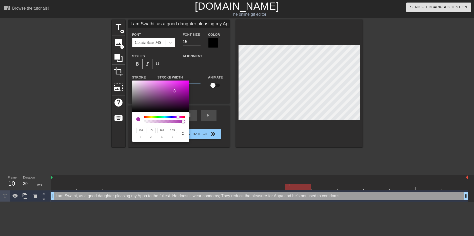
type input "0.92"
type input "I am Swathi, as a good daughter pleasing my Appa to the fullest.He doesn't wear…"
type input "0.88"
type input "I am Swathi, as a good daughter pleasing my Appa to the fullest.He doesn't wear…"
type input "0.81"
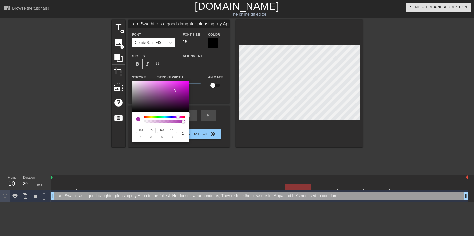
type input "I am Swathi, as a good daughter pleasing my Appa to the fullest.He doesn't wear…"
type input "0.75"
type input "I am Swathi, as a good daughter pleasing my Appa to the fullest.He doesn't wear…"
type input "0.66"
type input "I am Swathi, as a good daughter pleasing my Appa to the fullest.He doesn't wear…"
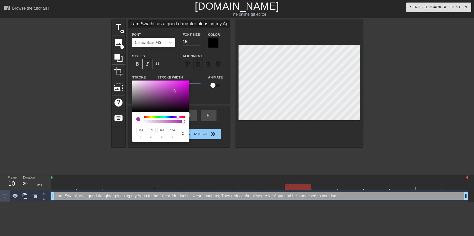
type input "0.55"
type input "I am Swathi, as a good daughter pleasing my Appa to the fullest.He doesn't wear…"
type input "0.41"
type input "I am Swathi, as a good daughter pleasing my Appa to the fullest.He doesn't wear…"
type input "0.33"
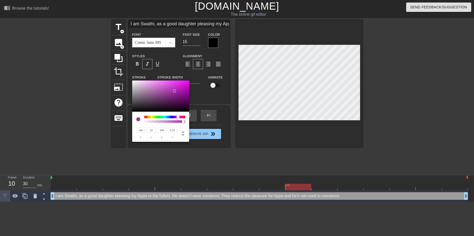
type input "I am Swathi, as a good daughter pleasing my Appa to the fullest.He doesn't wear…"
type input "0.27"
type input "I am Swathi, as a good daughter pleasing my Appa to the fullest.He doesn't wear…"
type input "0.2"
type input "I am Swathi, as a good daughter pleasing my Appa to the fullest.He doesn't wear…"
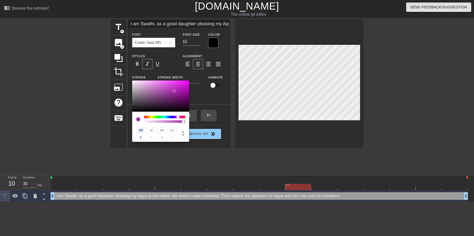
type input "0.17"
type input "I am Swathi, as a good daughter pleasing my Appa to the fullest.He doesn't wear…"
type input "0.13"
type input "I am Swathi, as a good daughter pleasing my Appa to the fullest.He doesn't wear…"
type input "0.11"
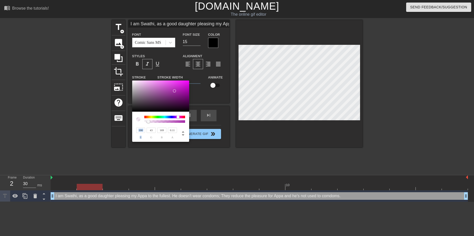
type input "I am Swathi, as a good daughter pleasing my Appa to the fullest.He doesn't wear…"
type input "0.09"
type input "I am Swathi, as a good daughter pleasing my Appa to the fullest.He doesn't wear…"
type input "0.07"
type input "I am Swathi, as a good daughter pleasing my Appa to the fullest.He doesn't wear…"
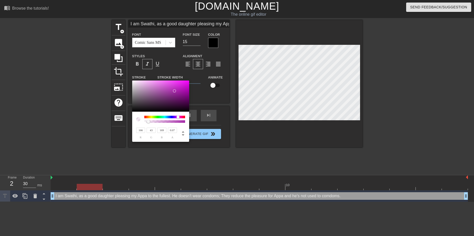
type input "0.02"
type input "I am Swathi, as a good daughter pleasing my Appa to the fullest.He doesn't wear…"
type input "0"
type input "I am Swathi, as a good daughter pleasing my Appa to the fullest.He doesn't wear…"
type input "0.14"
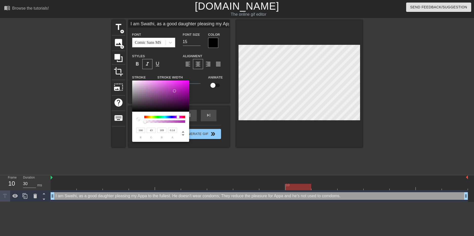
type input "I am Swathi, as a good daughter pleasing my Appa to the fullest.He doesn't wear…"
type input "0.31"
type input "I am Swathi, as a good daughter pleasing my Appa to the fullest.He doesn't wear…"
type input "0.44"
type input "I am Swathi, as a good daughter pleasing my Appa to the fullest.He doesn't wear…"
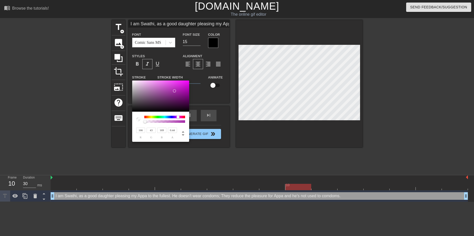
type input "0.6"
type input "I am Swathi, as a good daughter pleasing my Appa to the fullest.He doesn't wear…"
type input "0.74"
type input "I am Swathi, as a good daughter pleasing my Appa to the fullest.He doesn't wear…"
type input "0.84"
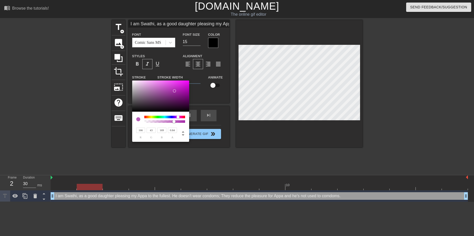
type input "I am Swathi, as a good daughter pleasing my Appa to the fullest.He doesn't wear…"
type input "0.93"
type input "I am Swathi, as a good daughter pleasing my Appa to the fullest.He doesn't wear…"
type input "1"
click at [194, 121] on div "166 r 43 g 169 b 1 a" at bounding box center [237, 118] width 474 height 236
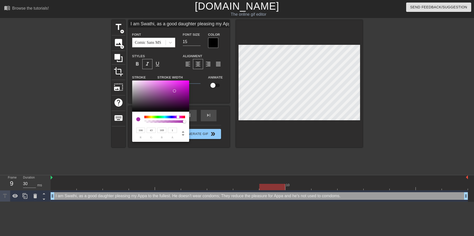
type input "I am Swathi, as a good daughter pleasing my Appa to the fullest.He doesn't wear…"
type input "147"
type input "I am Swathi, as a good daughter pleasing my Appa to the fullest.He doesn't wear…"
type input "138"
type input "I am Swathi, as a good daughter pleasing my Appa to the fullest.He doesn't wear…"
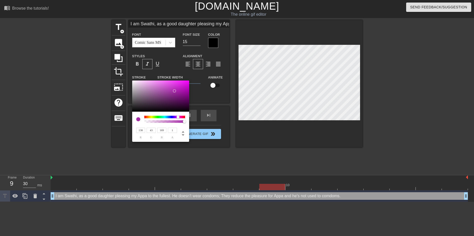
type input "114"
type input "I am Swathi, as a good daughter pleasing my Appa to the fullest.He doesn't wear…"
type input "43"
type input "47"
type input "I am Swathi, as a good daughter pleasing my Appa to the fullest.He doesn't wear…"
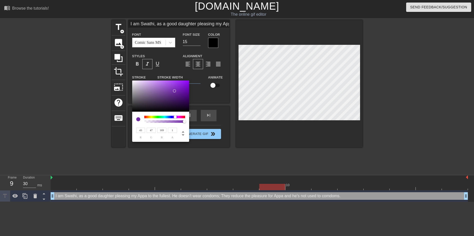
type input "44"
type input "43"
type input "I am Swathi, as a good daughter pleasing my Appa to the fullest.He doesn't wear…"
type input "53"
type input "I am Swathi, as a good daughter pleasing my Appa to the fullest.He doesn't wear…"
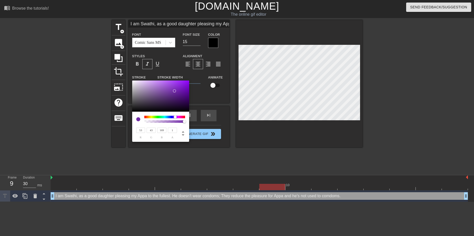
type input "95"
type input "I am Swathi, as a good daughter pleasing my Appa to the fullest.He doesn't wear…"
type input "169"
type input "158"
type input "I am Swathi, as a good daughter pleasing my Appa to the fullest.He doesn't wear…"
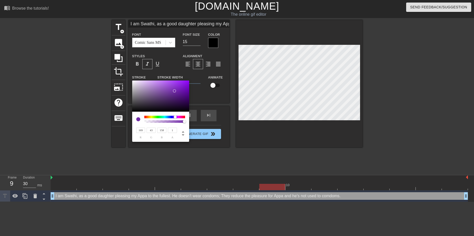
type input "50"
type input "I am Swathi, as a good daughter pleasing my Appa to the fullest.He doesn't wear…"
type input "45"
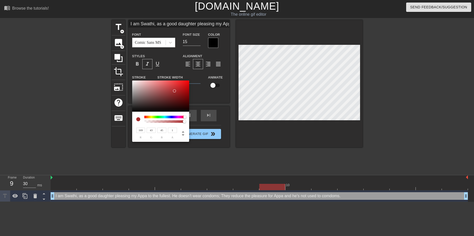
type input "I am Swathi, as a good daughter pleasing my Appa to the fullest.He doesn't wear…"
type input "116"
type input "I am Swathi, as a good daughter pleasing my Appa to the fullest.He doesn't wear…"
type input "133"
type input "169"
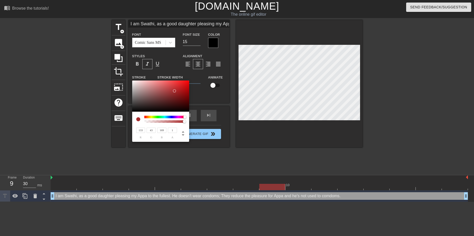
type input "I am Swathi, as a good daughter pleasing my Appa to the fullest.He doesn't wear…"
type input "44"
type input "I am Swathi, as a good daughter pleasing my Appa to the fullest.He doesn't wear…"
type input "43"
type input "66"
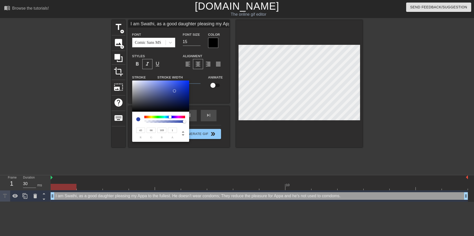
type input "I am Swathi, as a good daughter pleasing my Appa to the fullest.He doesn't wear…"
type input "75"
type input "I am Swathi, as a good daughter pleasing my Appa to the fullest.He doesn't wear…"
type input "80"
type input "I am Swathi, as a good daughter pleasing my Appa to the fullest.He doesn't wear…"
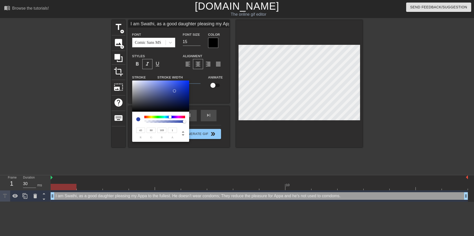
type input "89"
type input "I am Swathi, as a good daughter pleasing my Appa to the fullest.He doesn't wear…"
click at [171, 117] on div at bounding box center [170, 116] width 3 height 3
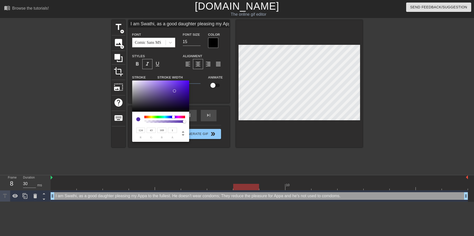
drag, startPoint x: 172, startPoint y: 116, endPoint x: 176, endPoint y: 116, distance: 3.5
click at [175, 116] on div at bounding box center [173, 116] width 3 height 3
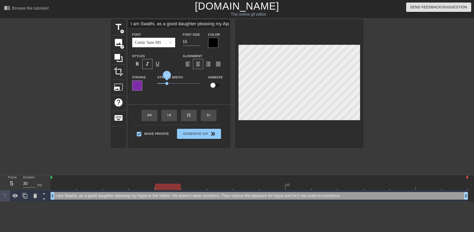
drag, startPoint x: 162, startPoint y: 84, endPoint x: 167, endPoint y: 84, distance: 5.1
click at [167, 84] on span "1.1" at bounding box center [166, 83] width 3 height 3
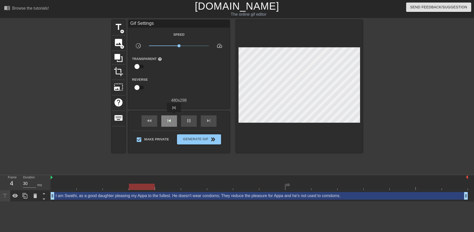
click at [174, 116] on div "skip_previous" at bounding box center [169, 120] width 16 height 11
click at [171, 118] on span "skip_previous" at bounding box center [169, 121] width 6 height 6
click at [152, 123] on div "fast_rewind" at bounding box center [149, 120] width 16 height 11
click at [187, 120] on span "pause" at bounding box center [189, 121] width 6 height 6
click at [155, 122] on div "fast_rewind" at bounding box center [149, 120] width 16 height 11
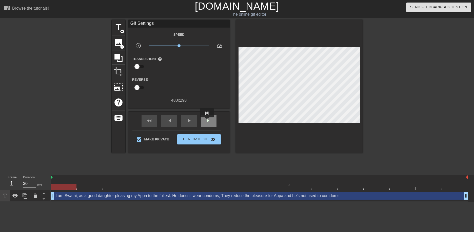
click at [207, 121] on span "skip_next" at bounding box center [208, 121] width 6 height 6
click at [168, 119] on span "skip_previous" at bounding box center [169, 121] width 6 height 6
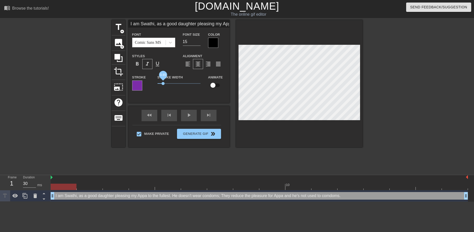
drag, startPoint x: 166, startPoint y: 83, endPoint x: 163, endPoint y: 82, distance: 3.9
click at [163, 82] on span "0.65" at bounding box center [162, 83] width 3 height 3
click at [196, 25] on input "I am Swathi, as a good daughter pleasing my Appa to the fullest.He doesn't wear…" at bounding box center [178, 24] width 101 height 8
click at [220, 50] on div "Font Comic Sans MS Font Size 15 Color Styles format_bold format_italic format_u…" at bounding box center [179, 63] width 94 height 64
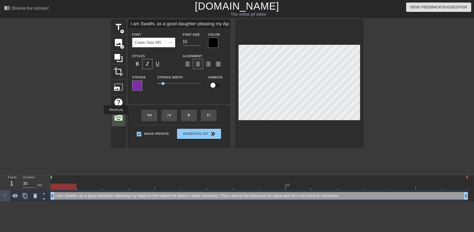
click at [116, 118] on span "keyboard" at bounding box center [119, 118] width 10 height 10
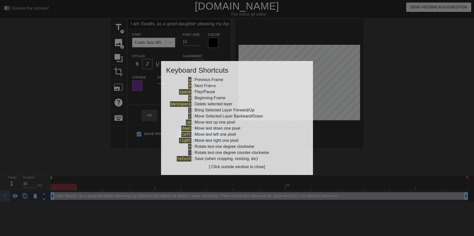
click at [119, 138] on div at bounding box center [237, 118] width 474 height 236
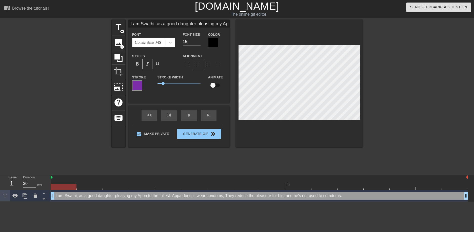
scroll to position [1, 10]
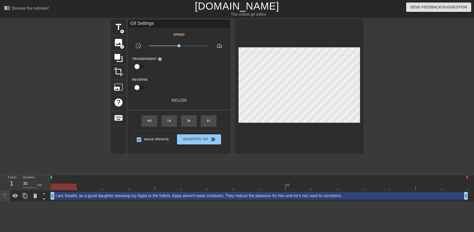
click at [395, 76] on div at bounding box center [406, 96] width 76 height 152
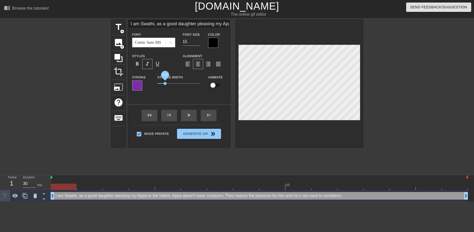
click at [165, 84] on span "0.9" at bounding box center [164, 83] width 3 height 3
click at [136, 86] on div at bounding box center [137, 85] width 10 height 10
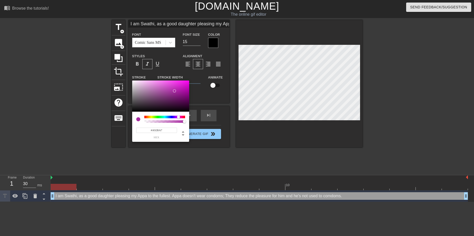
drag, startPoint x: 176, startPoint y: 116, endPoint x: 175, endPoint y: 100, distance: 16.3
click at [178, 116] on div at bounding box center [178, 116] width 3 height 3
drag, startPoint x: 153, startPoint y: 87, endPoint x: 183, endPoint y: 88, distance: 30.1
click at [183, 88] on div at bounding box center [160, 95] width 57 height 31
click at [178, 117] on div at bounding box center [178, 116] width 3 height 3
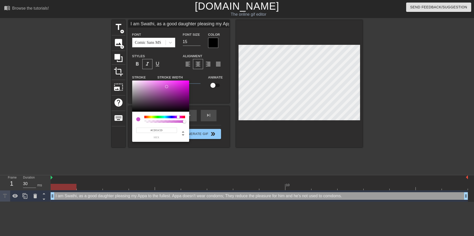
drag, startPoint x: 183, startPoint y: 87, endPoint x: 166, endPoint y: 87, distance: 16.4
click at [166, 87] on div at bounding box center [166, 86] width 3 height 3
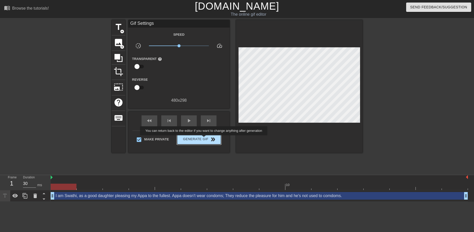
click at [204, 139] on span "Generate Gif double_arrow" at bounding box center [199, 139] width 40 height 6
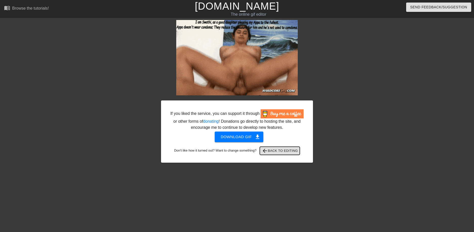
click at [281, 151] on span "arrow_back Back to Editing" at bounding box center [280, 151] width 36 height 6
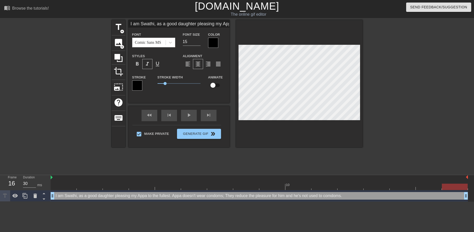
click at [138, 87] on div at bounding box center [137, 85] width 10 height 10
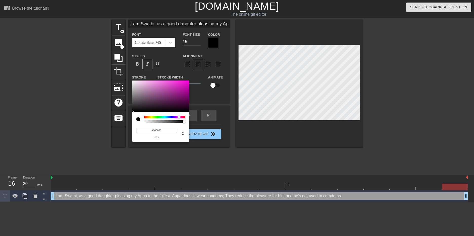
drag, startPoint x: 145, startPoint y: 116, endPoint x: 179, endPoint y: 117, distance: 34.2
click at [179, 117] on div at bounding box center [178, 116] width 3 height 3
drag, startPoint x: 181, startPoint y: 95, endPoint x: 183, endPoint y: 86, distance: 9.5
click at [183, 86] on div at bounding box center [160, 95] width 57 height 31
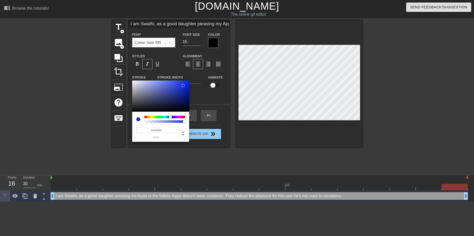
drag, startPoint x: 178, startPoint y: 116, endPoint x: 170, endPoint y: 117, distance: 8.1
click at [170, 117] on div at bounding box center [170, 116] width 3 height 3
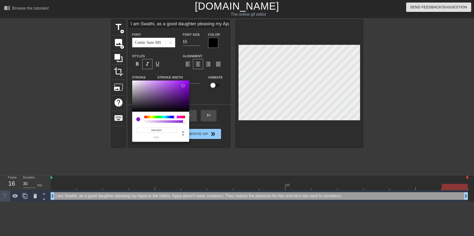
drag, startPoint x: 171, startPoint y: 118, endPoint x: 175, endPoint y: 117, distance: 4.4
click at [175, 117] on div at bounding box center [175, 116] width 3 height 3
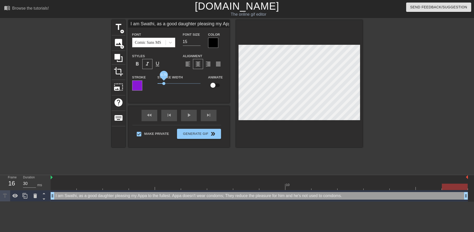
click at [164, 85] on span "0.75" at bounding box center [163, 83] width 3 height 3
click at [201, 134] on button "Generate Gif double_arrow" at bounding box center [199, 134] width 44 height 10
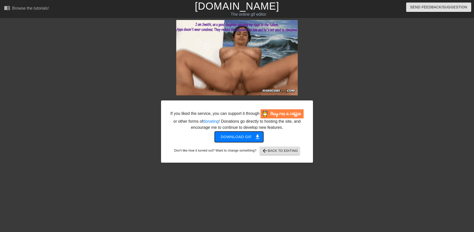
click at [253, 137] on span "Download gif get_app" at bounding box center [239, 137] width 37 height 7
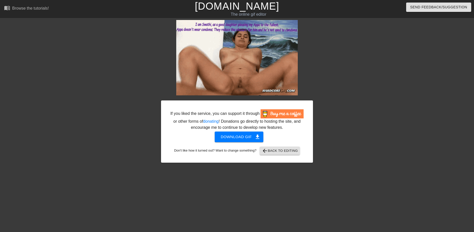
click at [226, 7] on link "[DOMAIN_NAME]" at bounding box center [237, 6] width 84 height 11
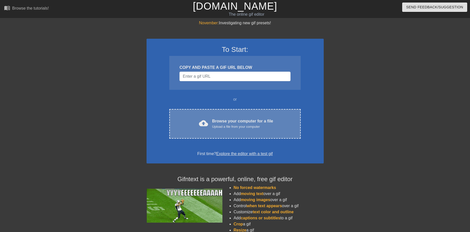
click at [265, 121] on div "Browse your computer for a file Upload a file from your computer" at bounding box center [242, 123] width 61 height 11
